Goal: Contribute content

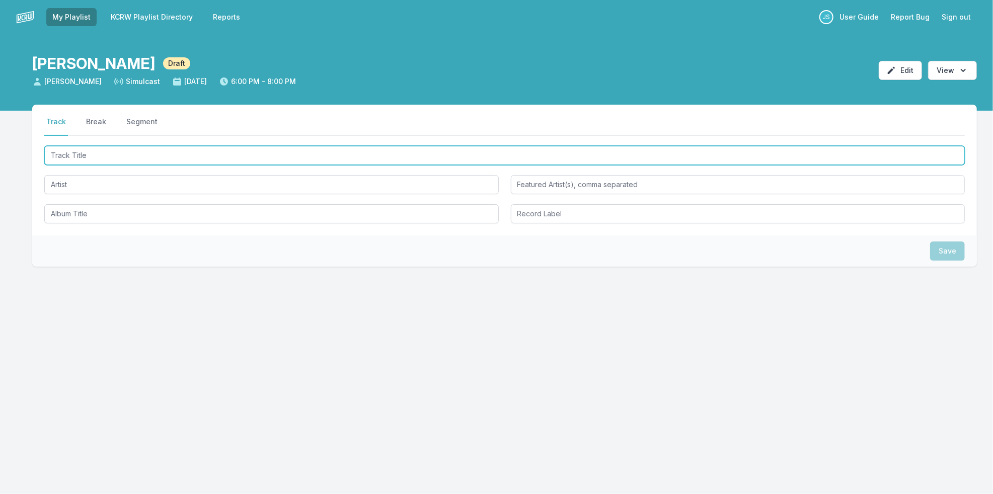
click at [170, 160] on input "Track Title" at bounding box center [504, 155] width 921 height 19
type input "Back To Life (Belly Version)"
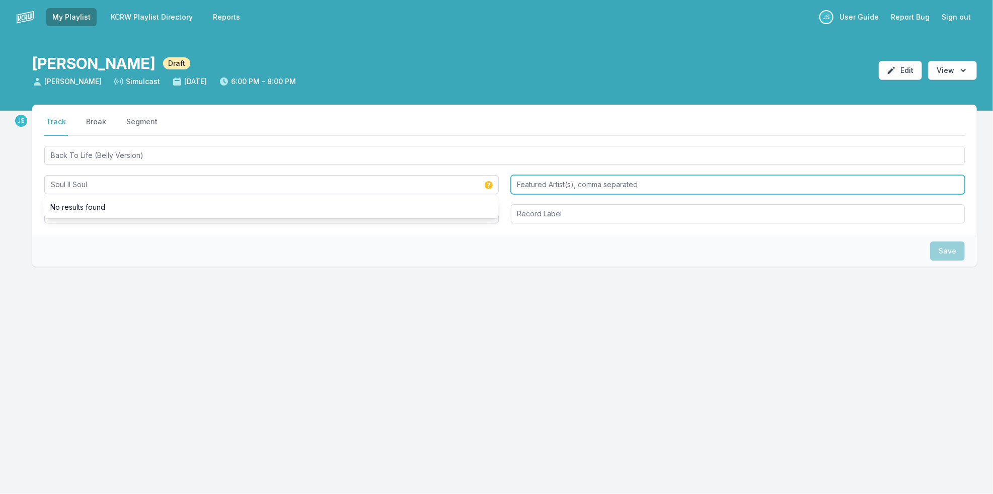
type input "Soul II Soul"
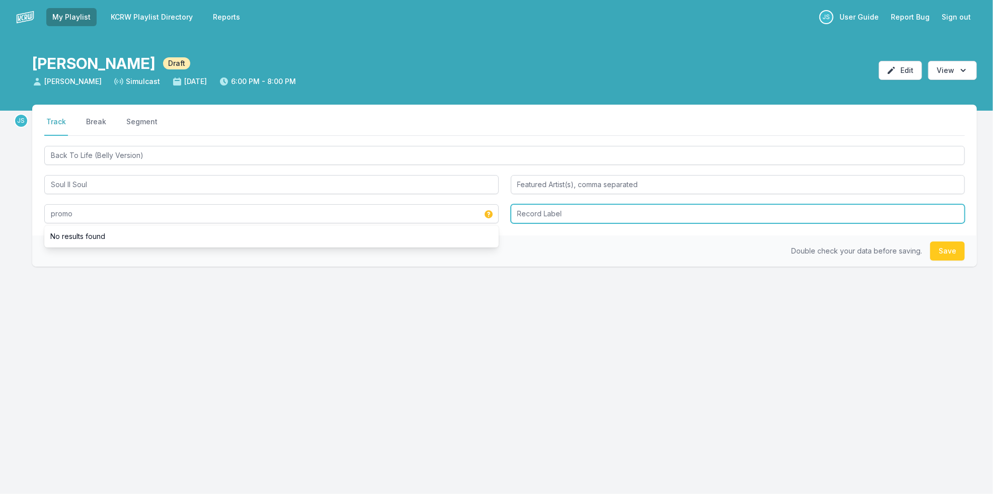
type input "promo"
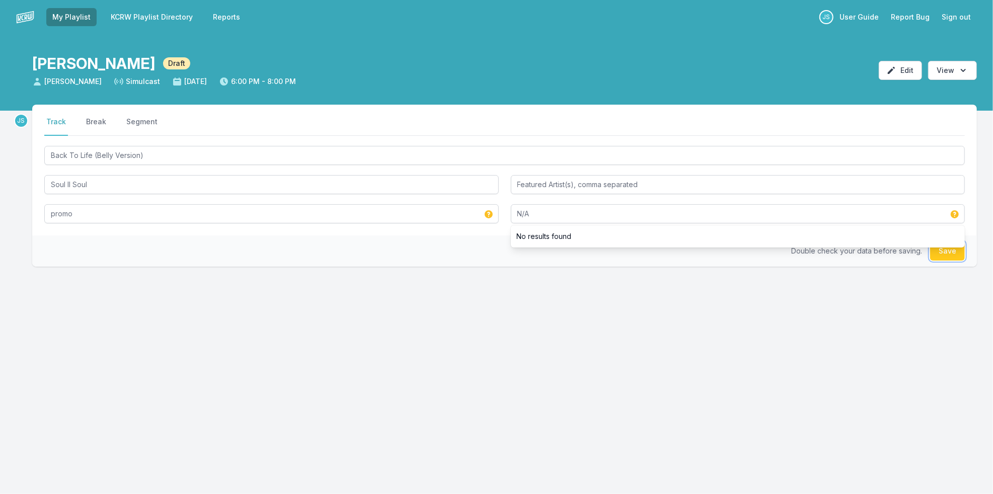
type input "N/A"
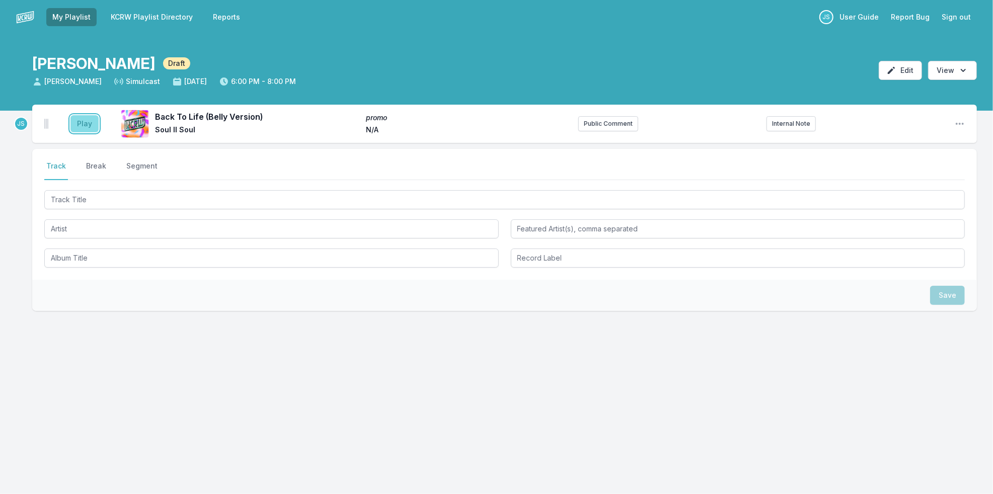
click at [83, 124] on button "Play" at bounding box center [84, 123] width 28 height 17
